Goal: Task Accomplishment & Management: Use online tool/utility

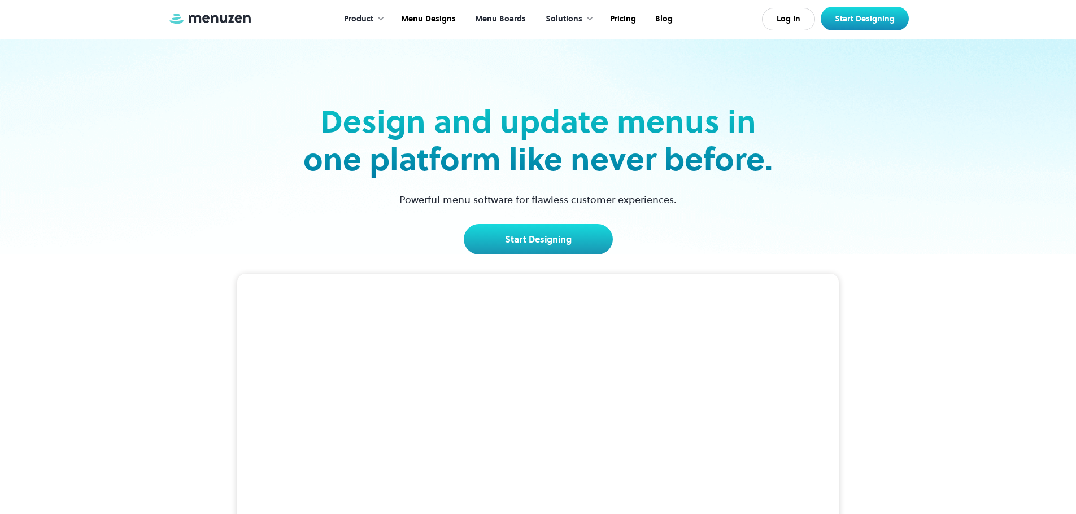
click at [488, 18] on link "Menu Boards" at bounding box center [499, 19] width 70 height 35
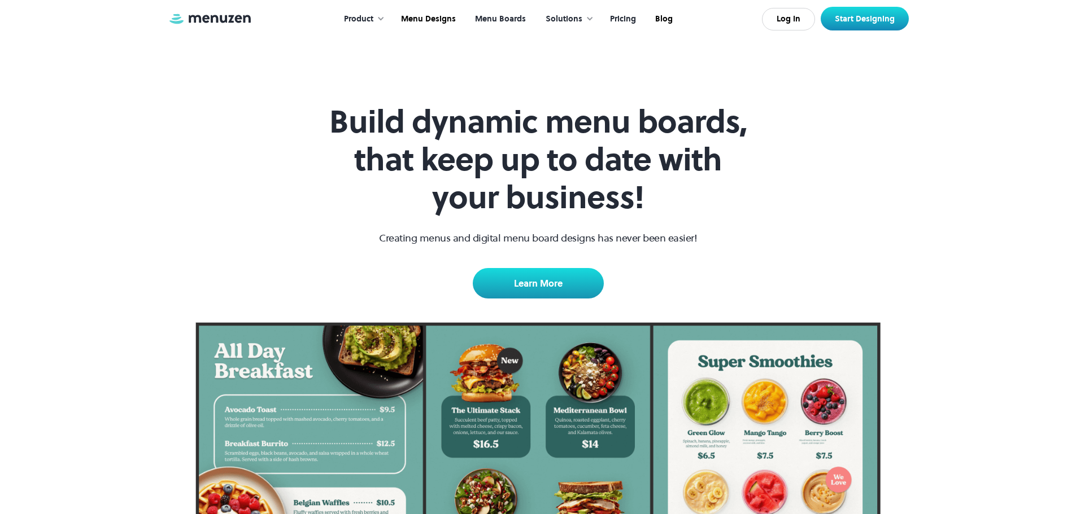
click at [615, 21] on link "Pricing" at bounding box center [621, 19] width 45 height 35
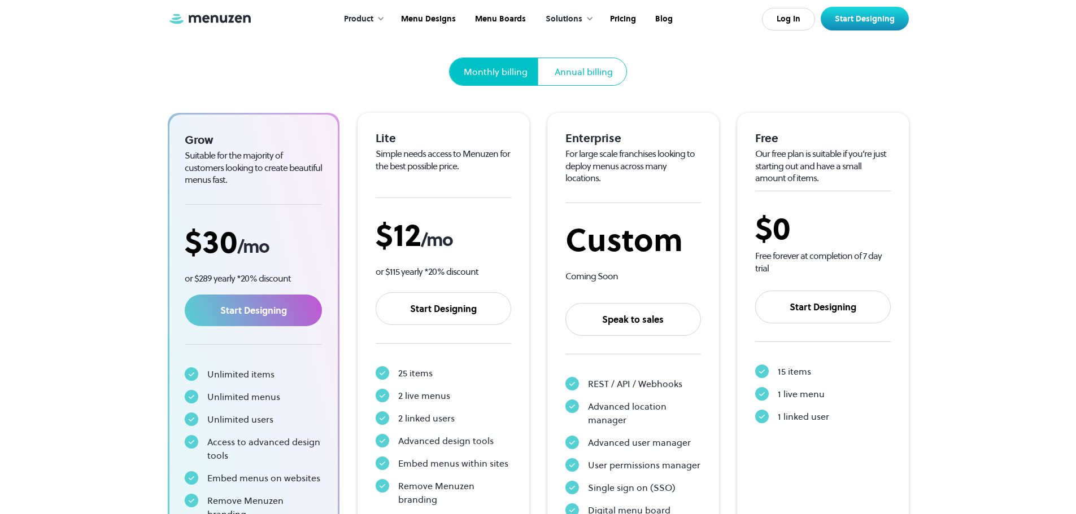
scroll to position [169, 0]
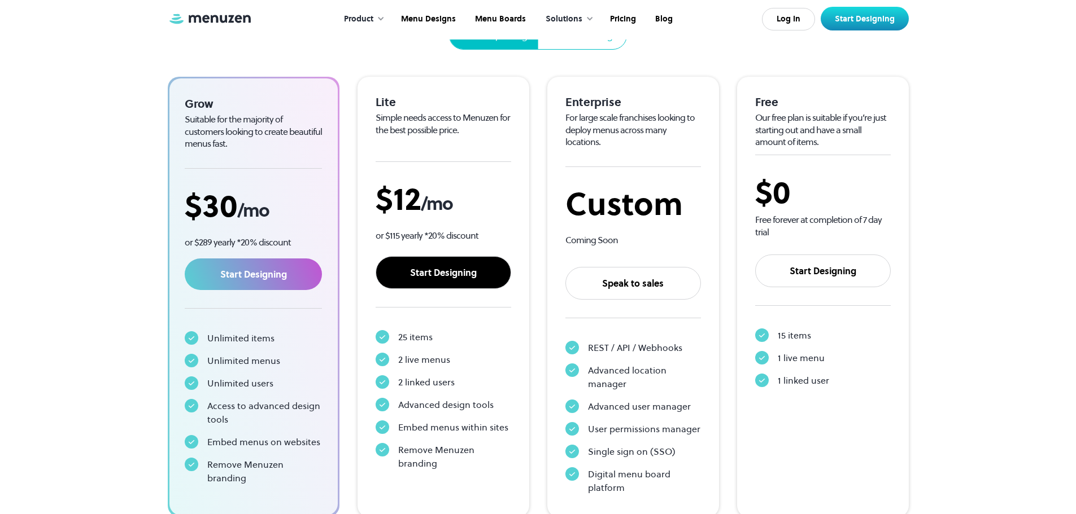
click at [440, 270] on link "Start Designing" at bounding box center [443, 272] width 136 height 33
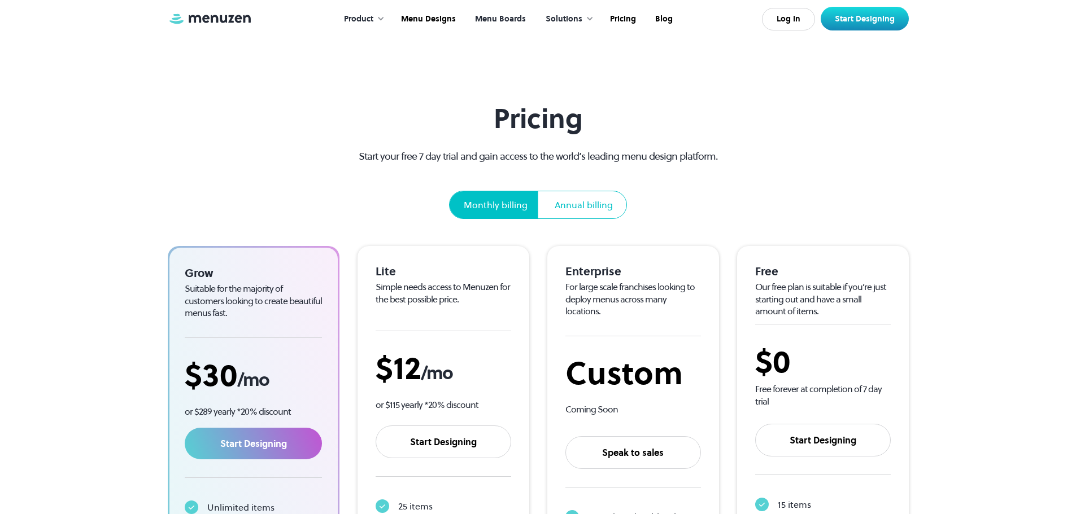
click at [504, 14] on link "Menu Boards" at bounding box center [499, 19] width 70 height 35
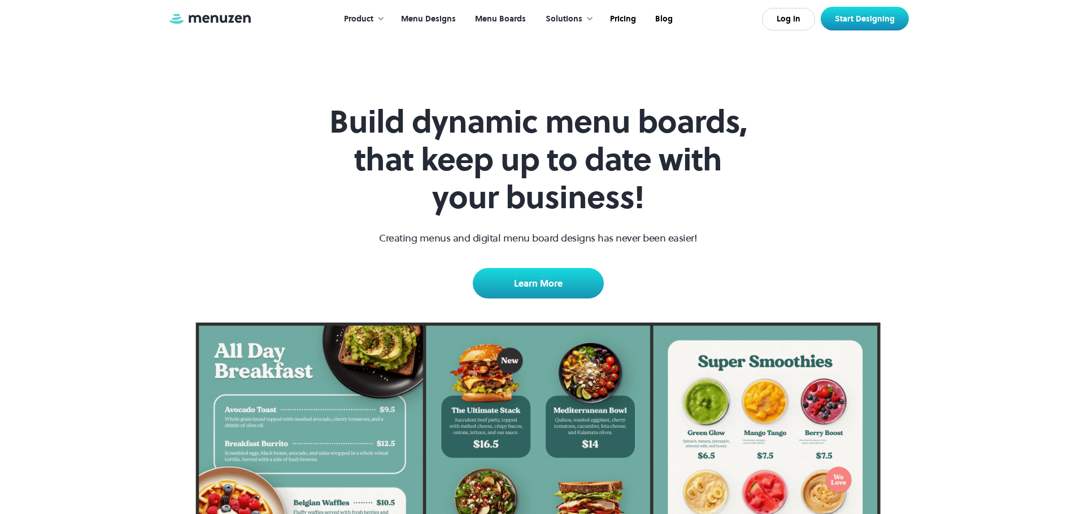
click at [432, 14] on link "Menu Designs" at bounding box center [427, 19] width 74 height 35
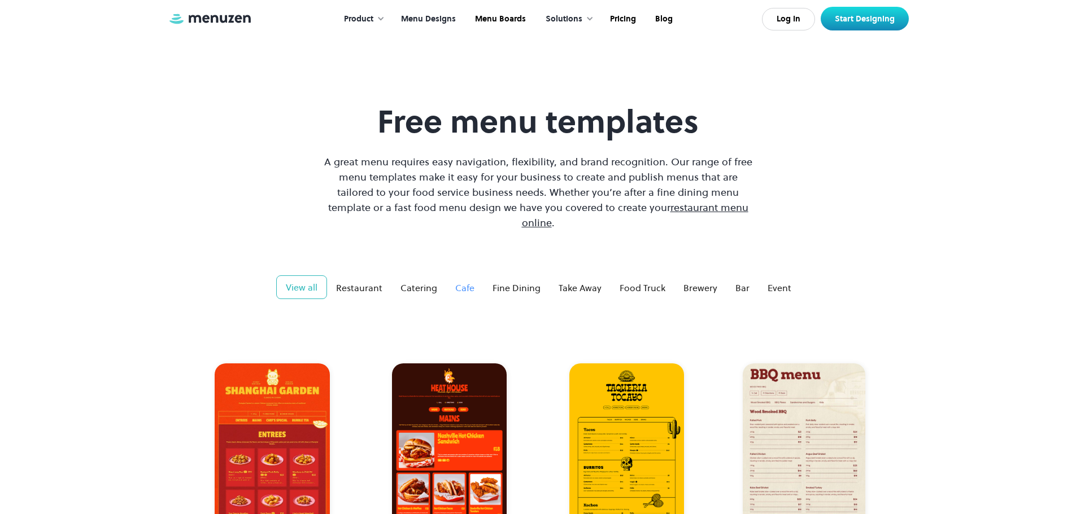
click at [465, 281] on div "Cafe" at bounding box center [464, 288] width 19 height 14
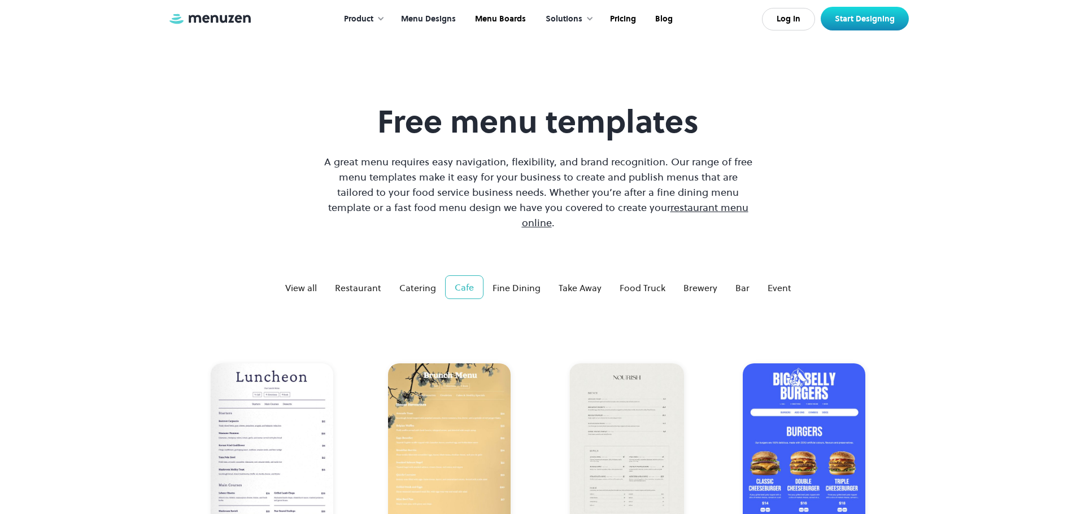
click at [360, 17] on div "Product" at bounding box center [358, 19] width 29 height 12
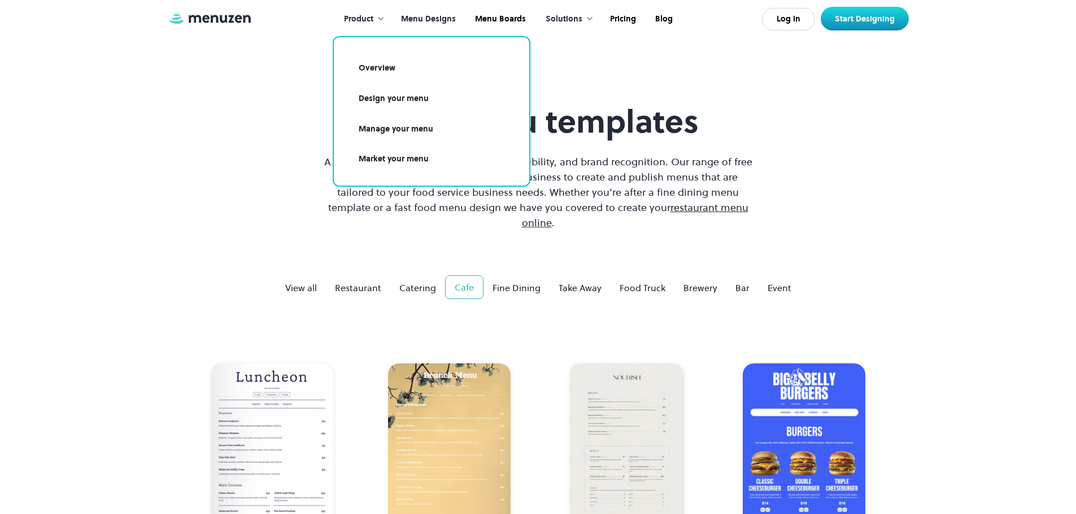
click at [401, 94] on link "Design your menu" at bounding box center [431, 99] width 168 height 26
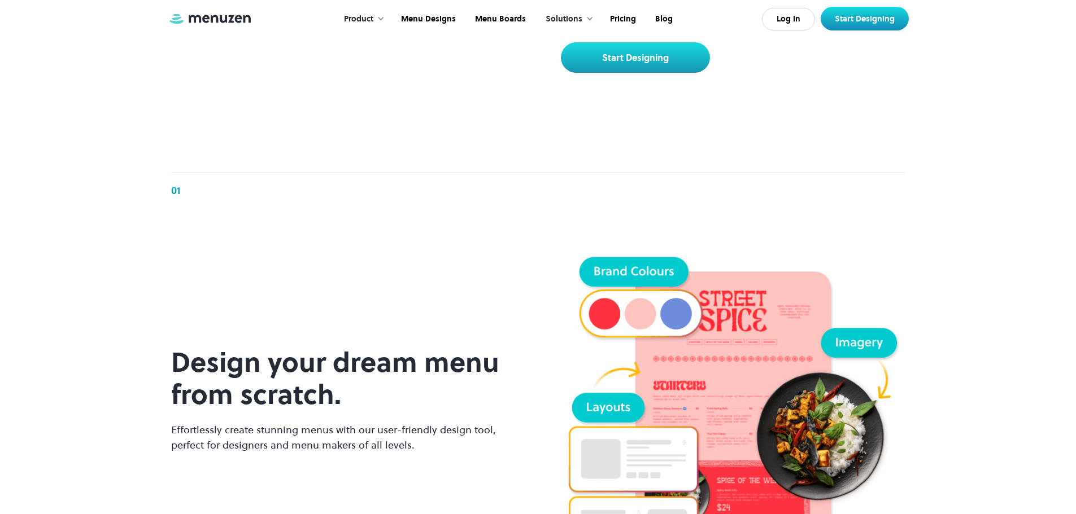
scroll to position [621, 0]
click at [652, 72] on link "Start Designing" at bounding box center [635, 57] width 149 height 30
